Goal: Book appointment/travel/reservation

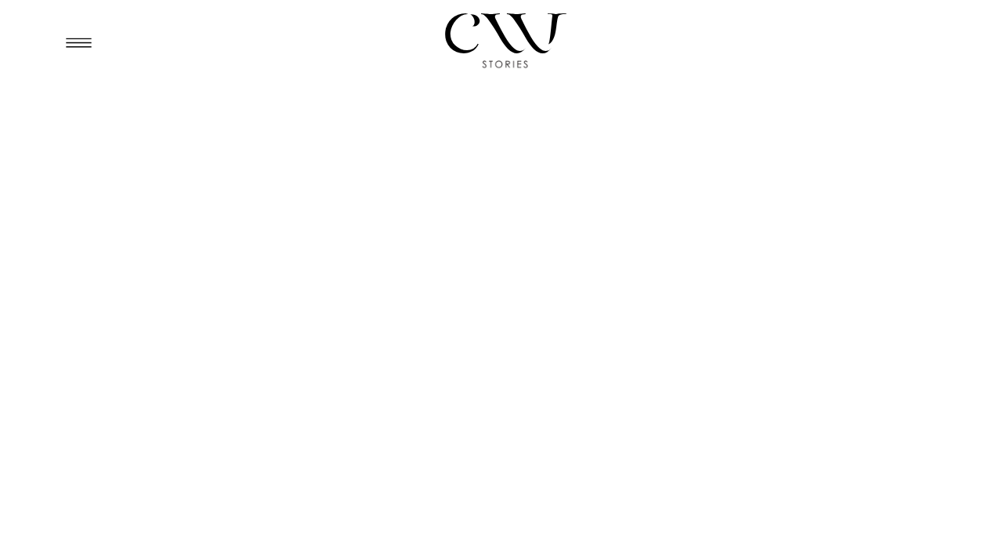
click at [71, 45] on icon at bounding box center [79, 42] width 38 height 37
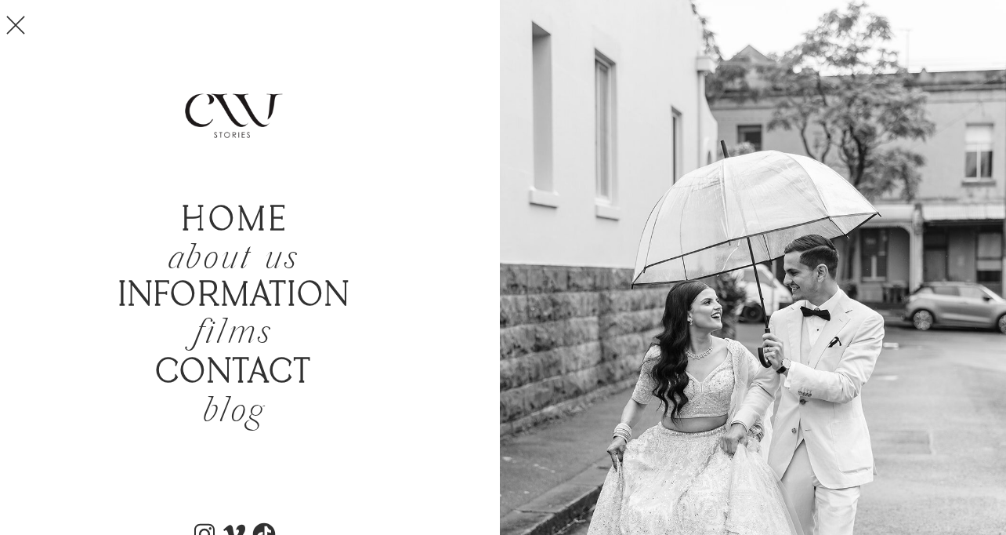
scroll to position [70, 0]
click at [217, 289] on b "Information" at bounding box center [234, 296] width 233 height 40
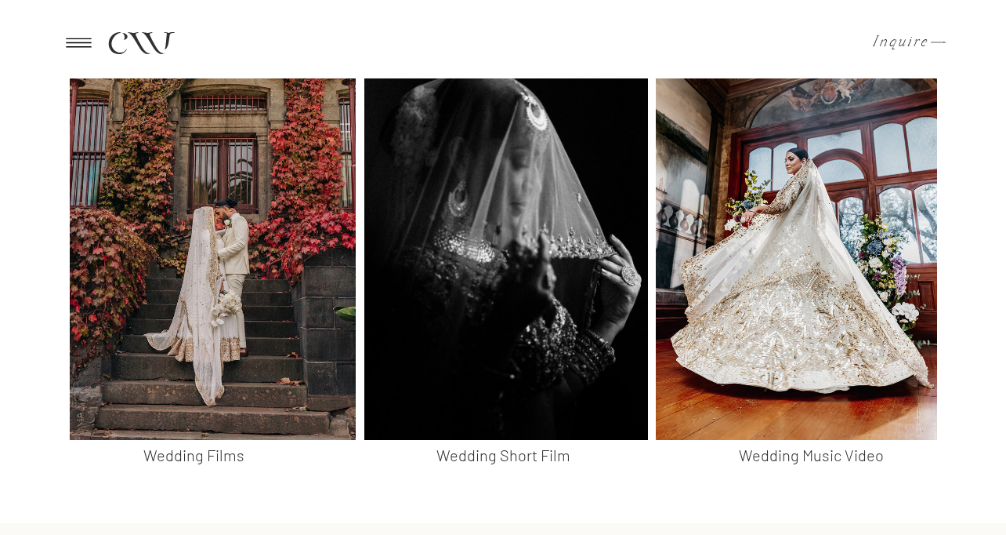
scroll to position [1612, 0]
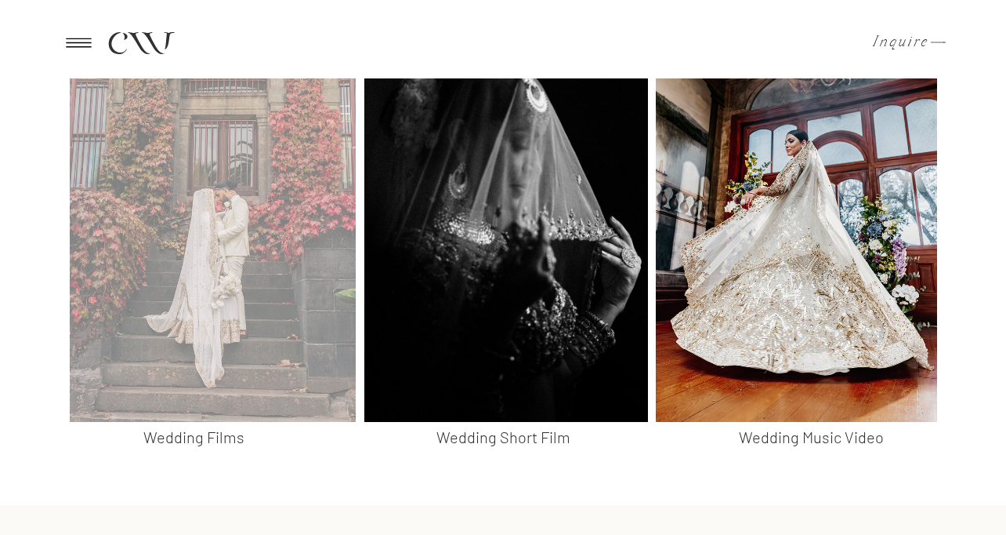
click at [208, 274] on div at bounding box center [213, 179] width 286 height 485
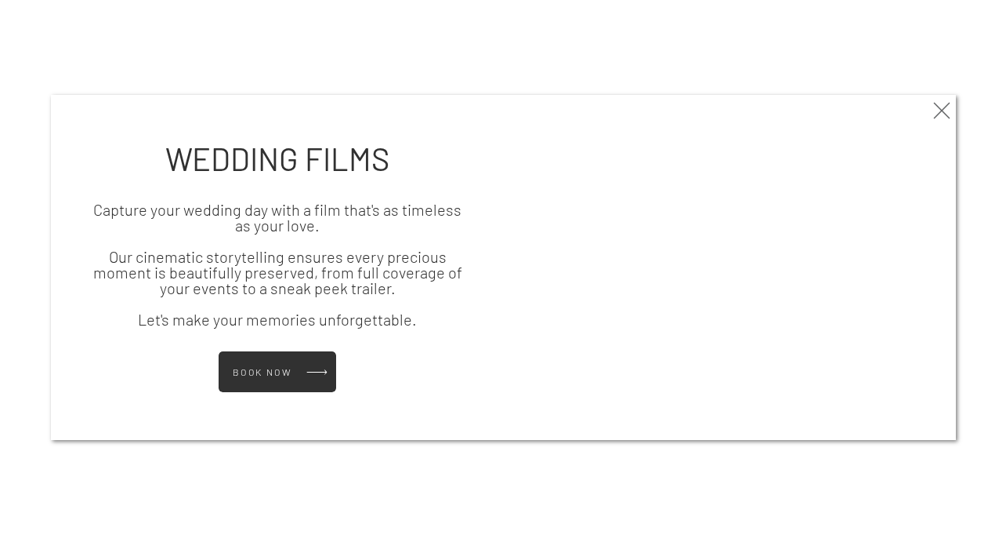
scroll to position [2265, 0]
click at [288, 368] on h3 "Book Now" at bounding box center [269, 372] width 73 height 10
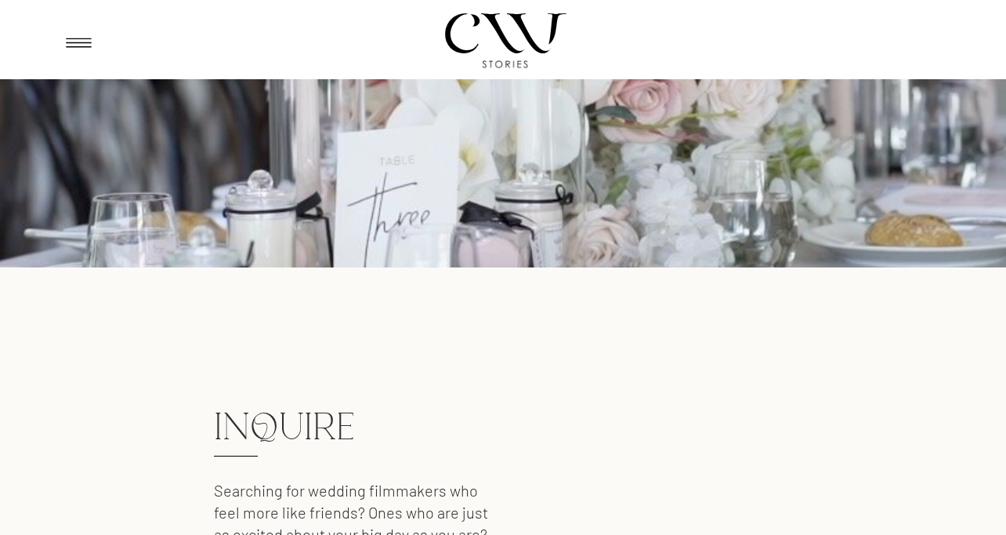
click at [75, 39] on icon at bounding box center [79, 42] width 38 height 37
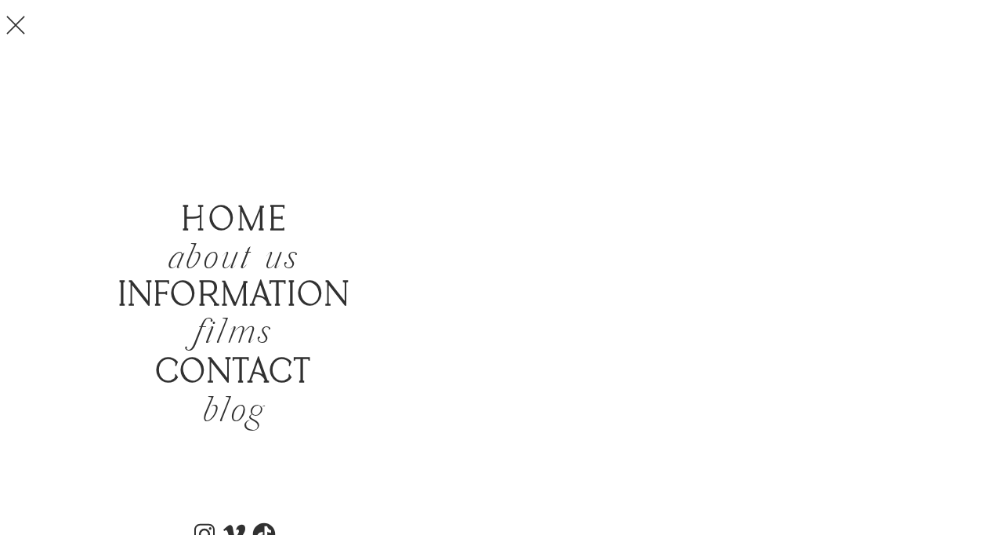
scroll to position [182, 0]
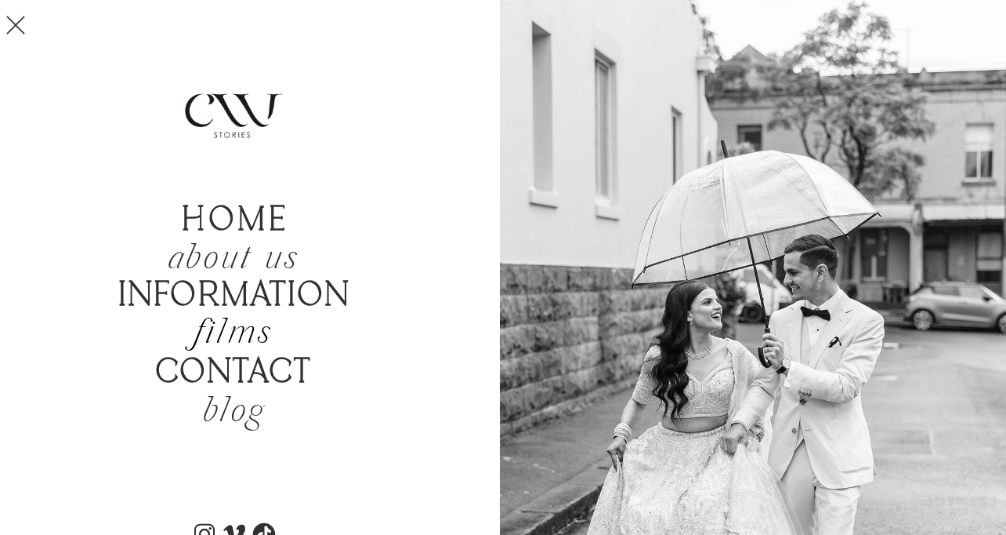
click at [248, 341] on h2 "films" at bounding box center [233, 334] width 149 height 37
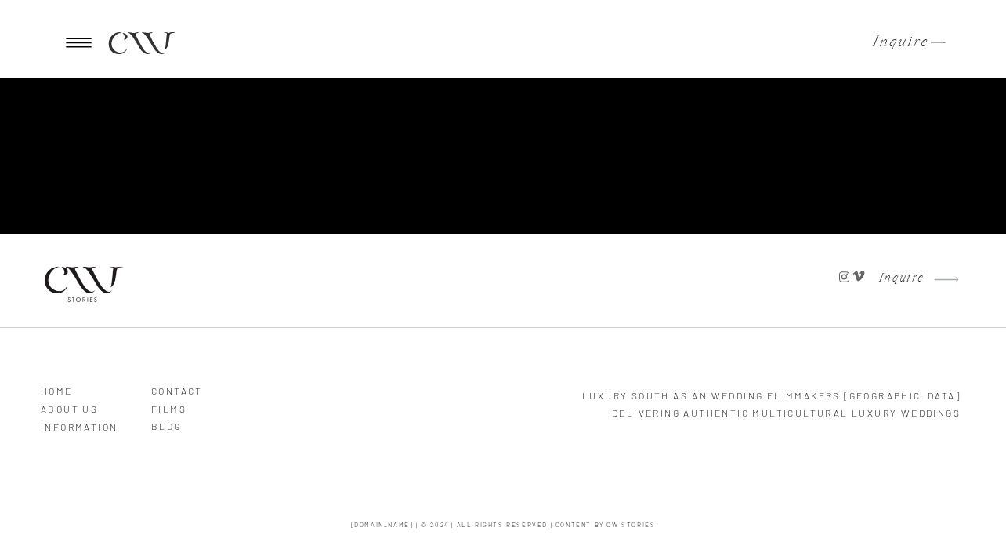
scroll to position [3880, 0]
